Goal: Transaction & Acquisition: Purchase product/service

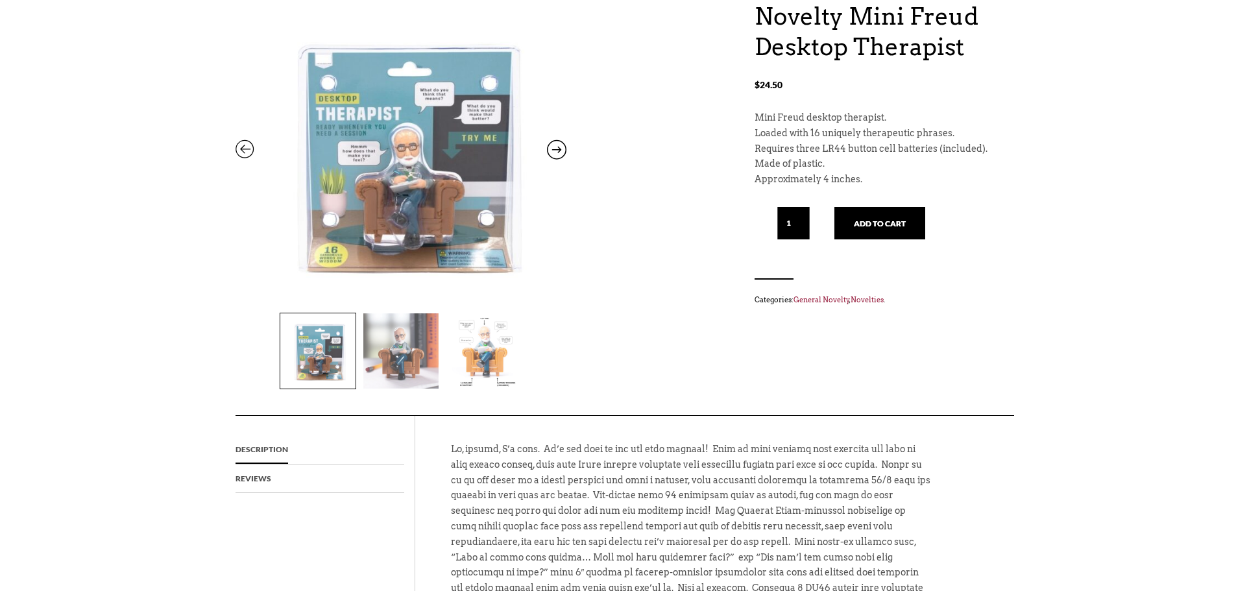
scroll to position [130, 0]
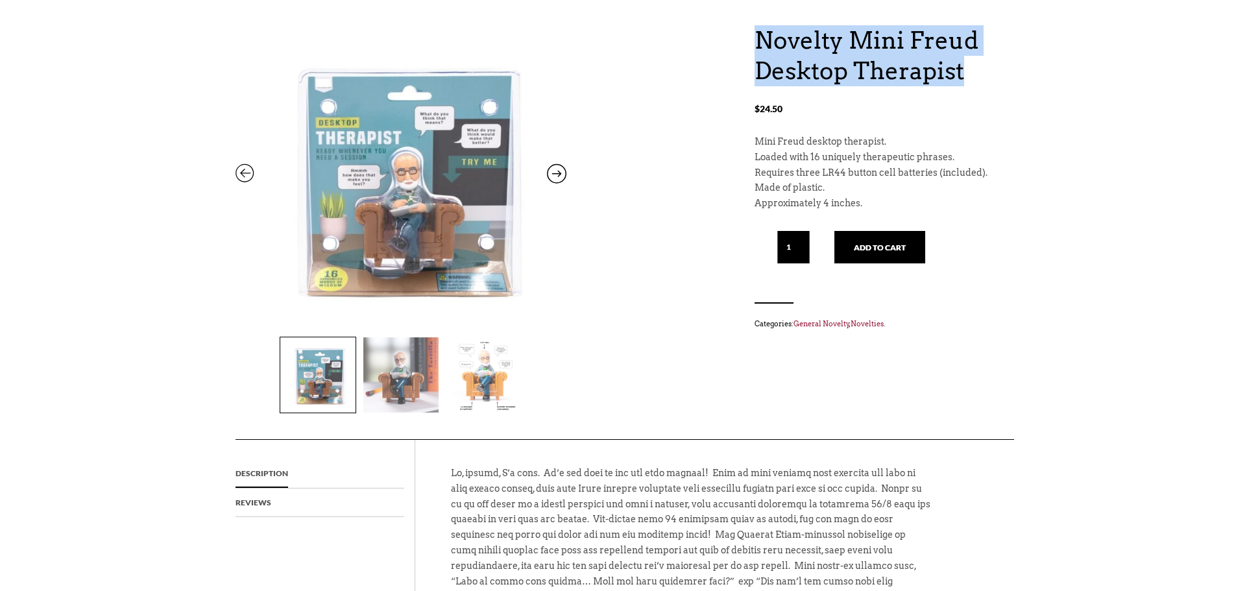
drag, startPoint x: 767, startPoint y: 34, endPoint x: 1012, endPoint y: 56, distance: 245.7
click at [1012, 56] on div "Novelty Mini Freud Desktop Therapist $ 24.50 Novelty Mini Freud Desktop Therapi…" at bounding box center [618, 483] width 1236 height 916
copy h1 "Novelty Mini Freud Desktop Therapist"
